Goal: Find specific page/section: Find specific page/section

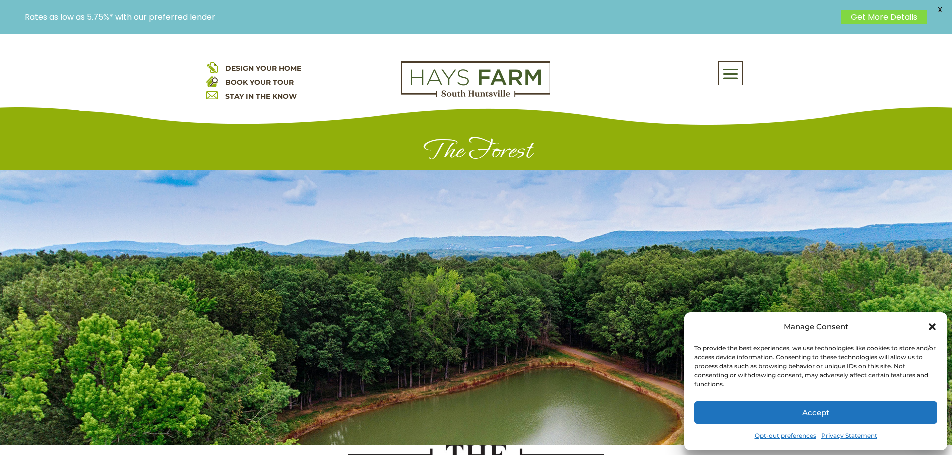
click at [931, 330] on icon "Close dialog" at bounding box center [931, 326] width 7 height 7
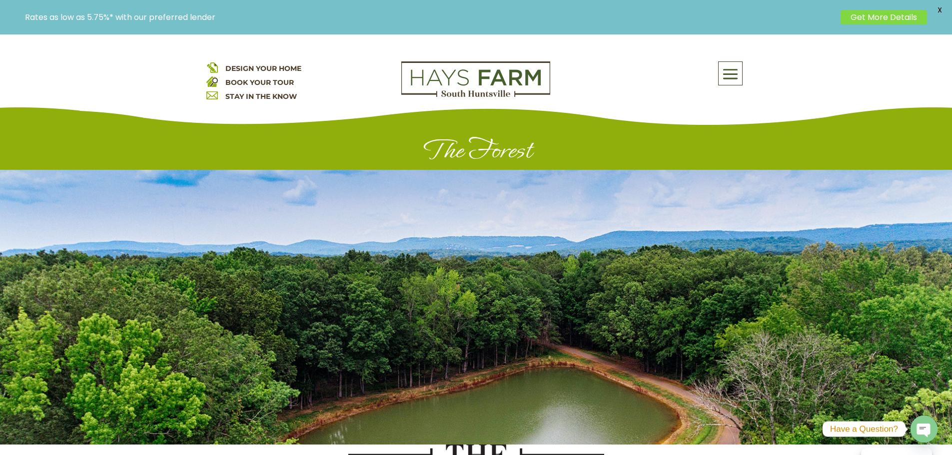
click at [720, 72] on span at bounding box center [729, 74] width 23 height 23
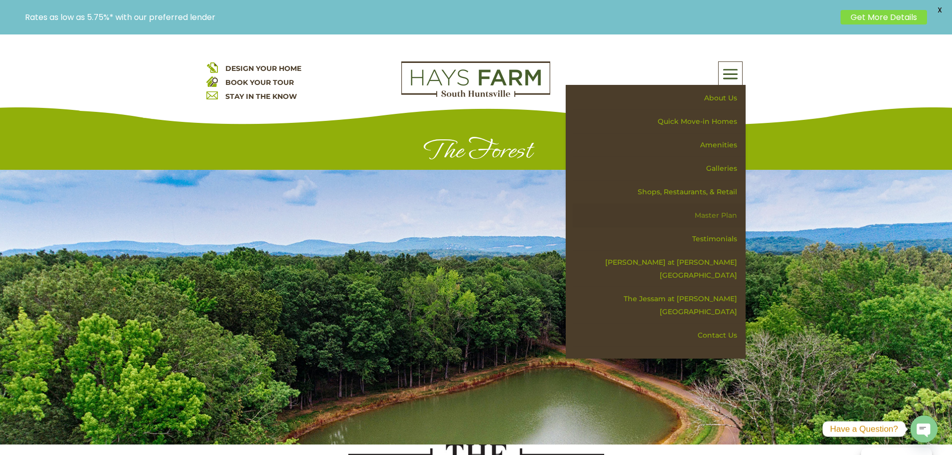
click at [724, 215] on link "Master Plan" at bounding box center [658, 215] width 173 height 23
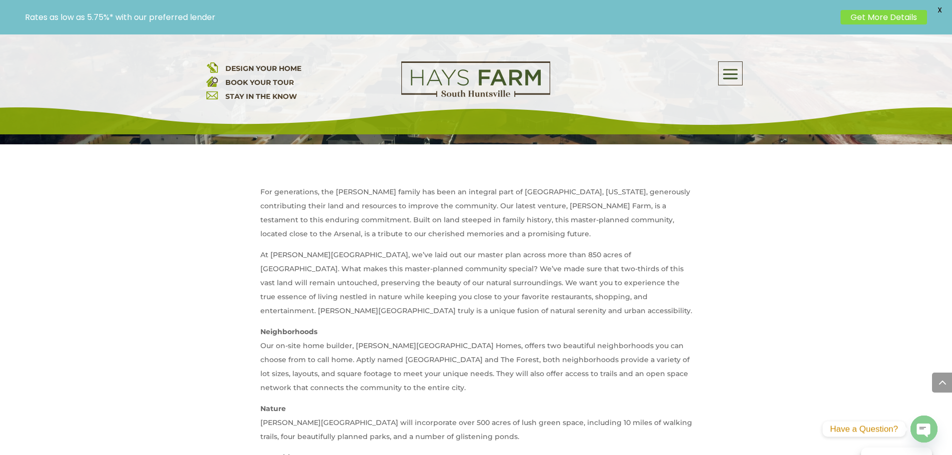
scroll to position [200, 0]
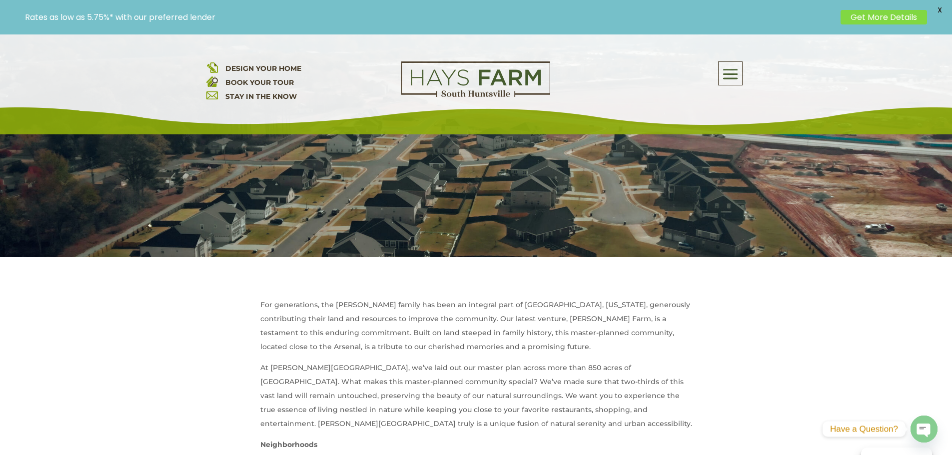
click at [728, 74] on span at bounding box center [729, 74] width 23 height 23
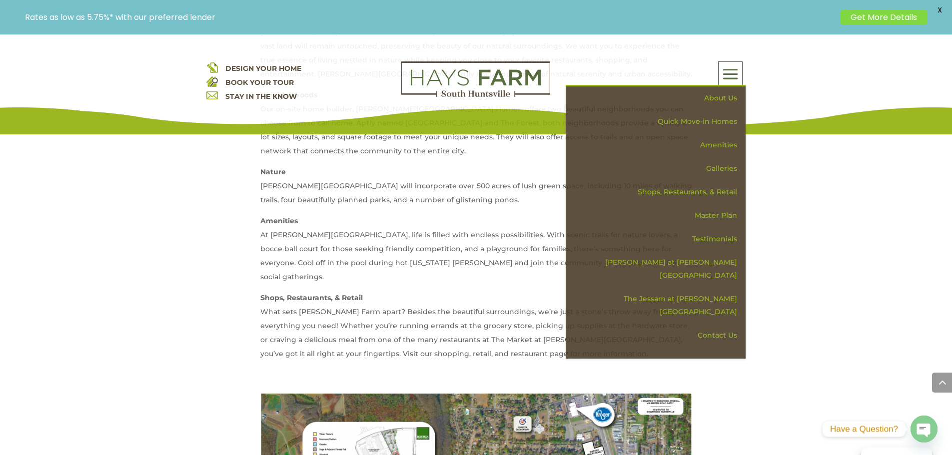
scroll to position [0, 0]
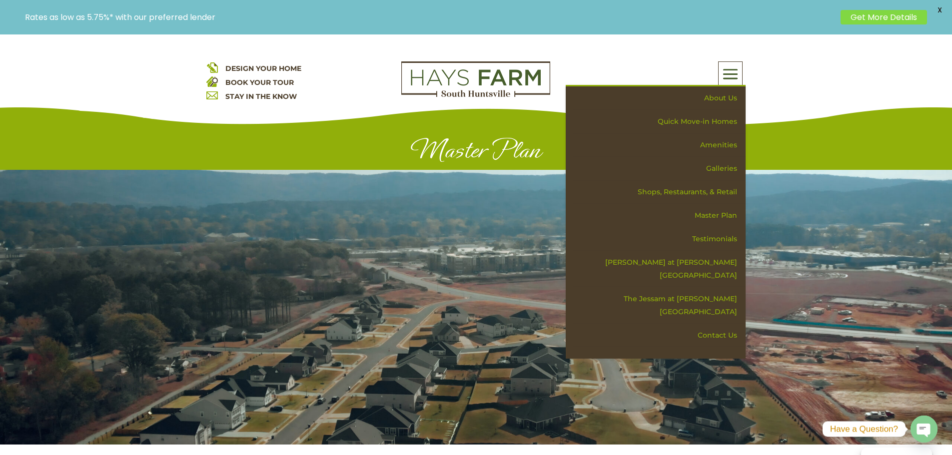
click at [742, 53] on div "DESIGN YOUR HOME BOOK YOUR TOUR STAY IN THE KNOW About Us Quick Move-in Homes A…" at bounding box center [476, 84] width 952 height 100
